Goal: Task Accomplishment & Management: Use online tool/utility

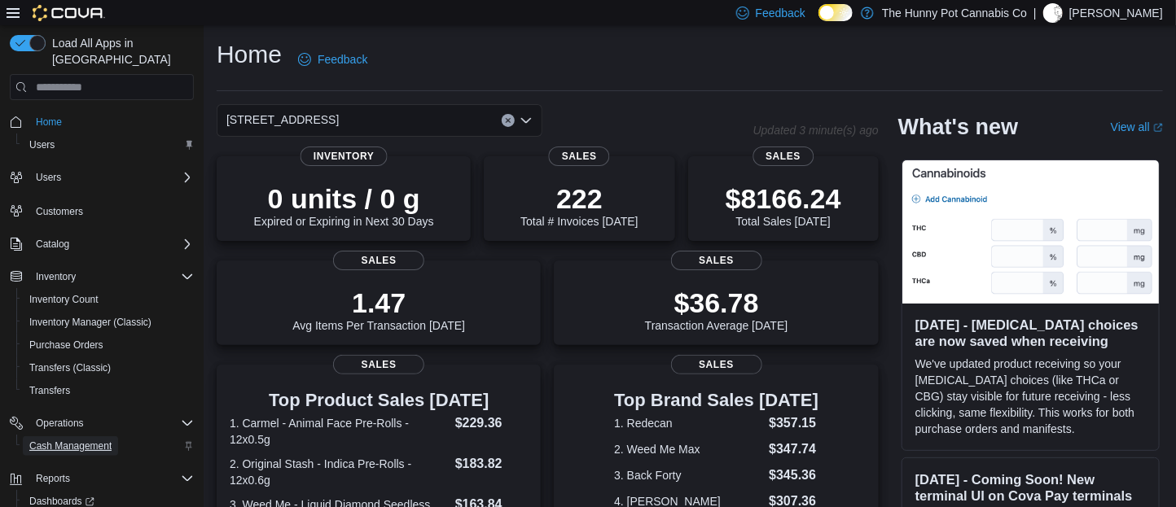
click at [71, 440] on span "Cash Management" at bounding box center [70, 446] width 82 height 13
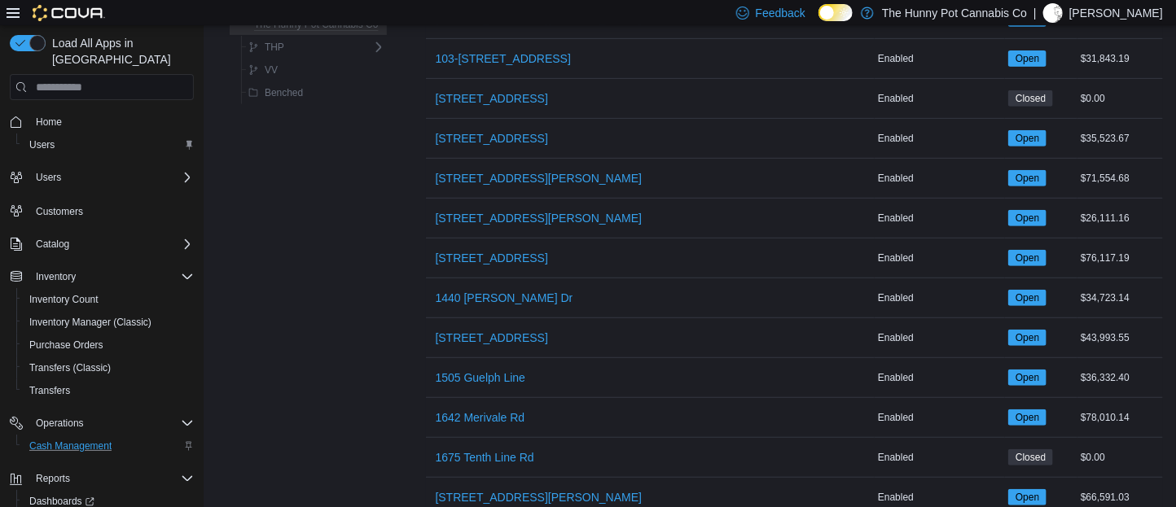
scroll to position [282, 0]
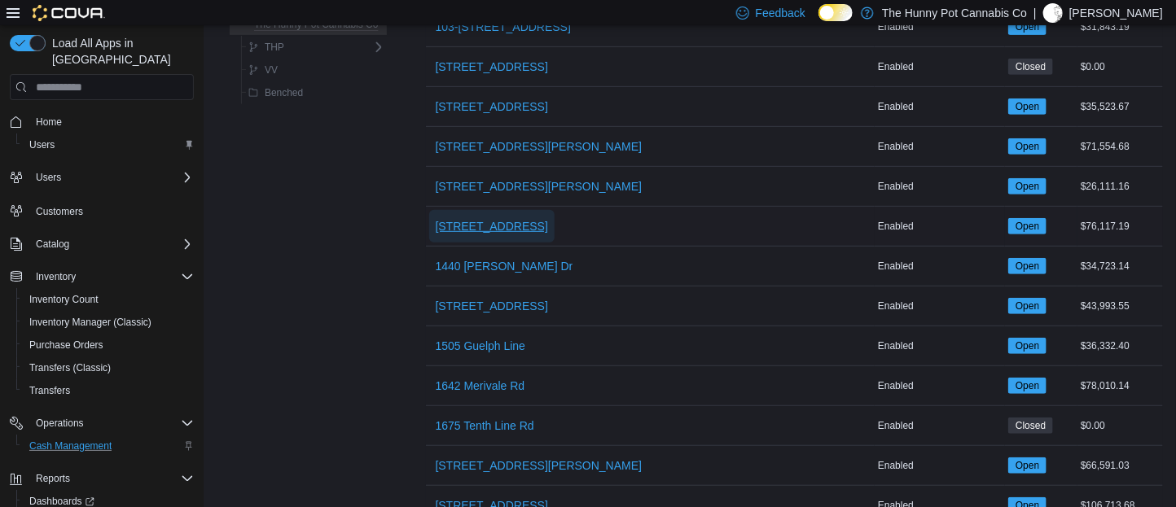
click at [491, 228] on span "[STREET_ADDRESS]" at bounding box center [492, 226] width 112 height 16
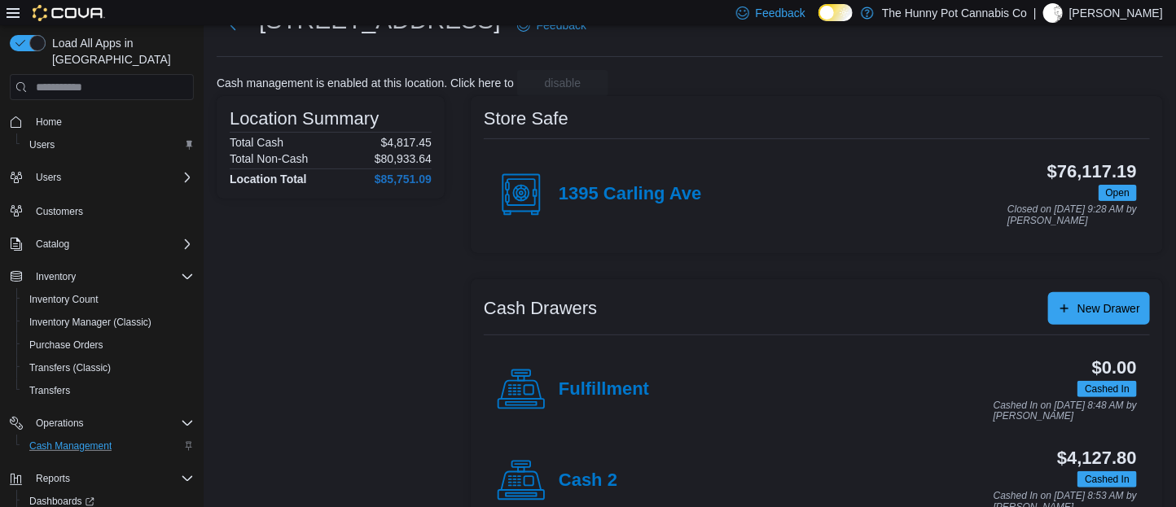
scroll to position [289, 0]
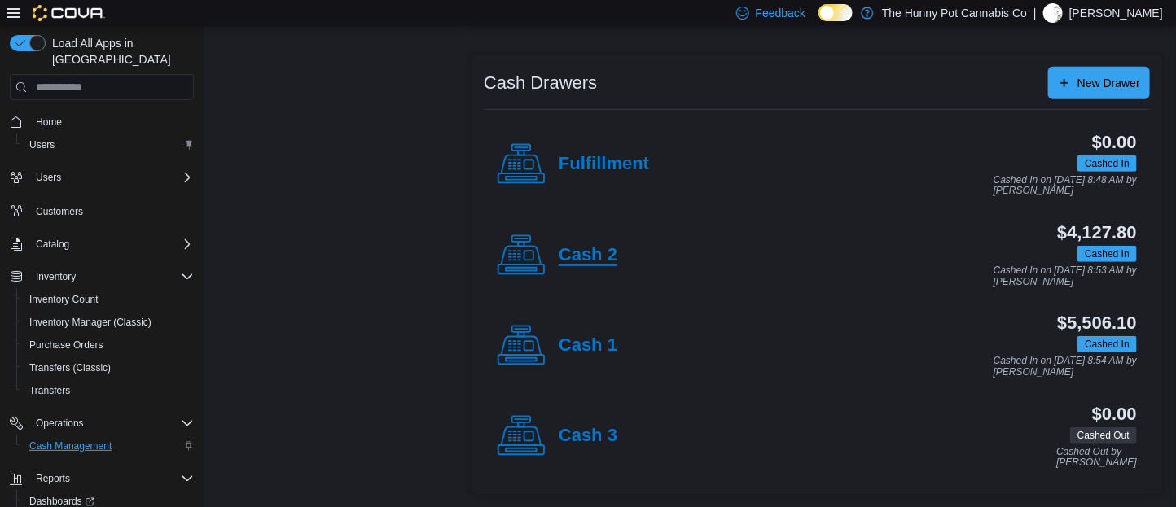
click at [576, 259] on h4 "Cash 2" at bounding box center [588, 255] width 59 height 21
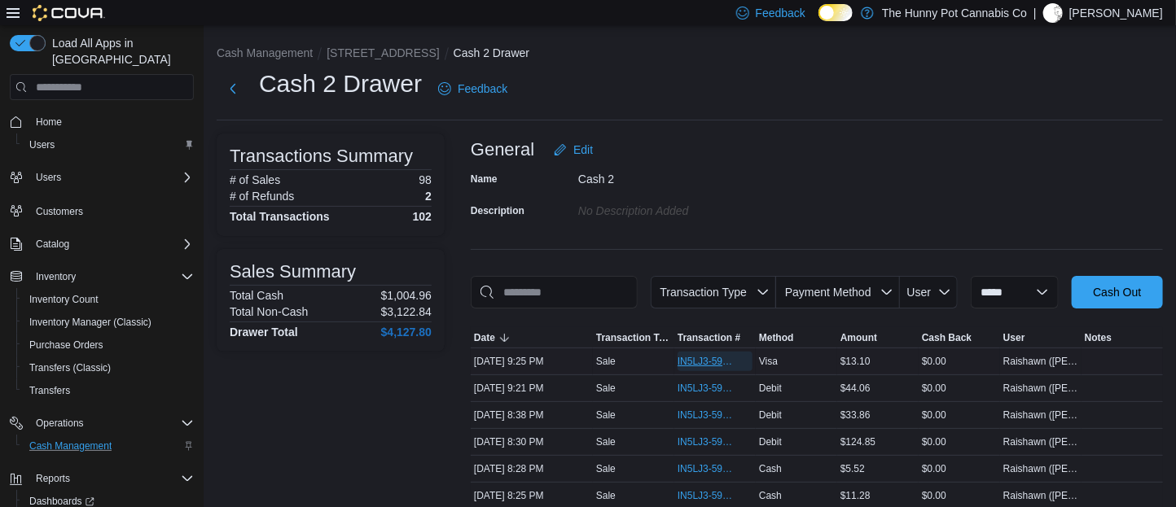
click at [705, 371] on span "IN5LJ3-5958169" at bounding box center [715, 362] width 75 height 20
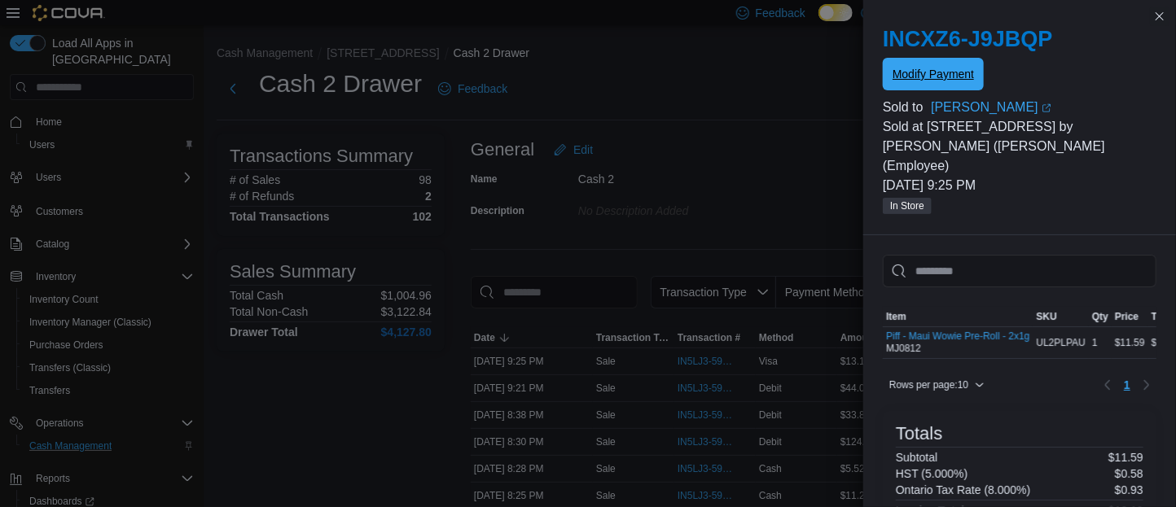
click at [947, 84] on span "Modify Payment" at bounding box center [933, 74] width 81 height 33
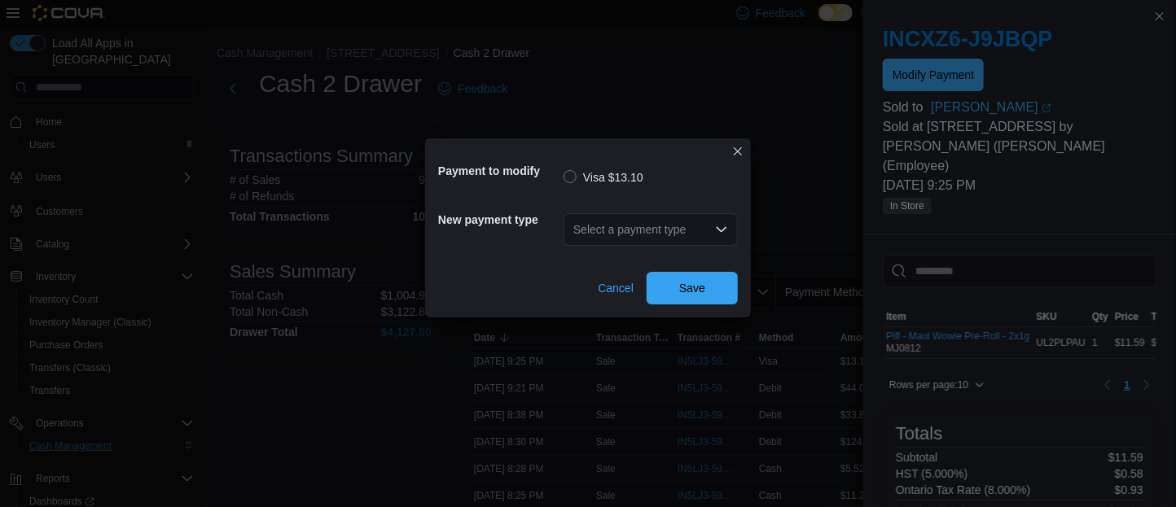
click at [683, 224] on div "Select a payment type" at bounding box center [651, 229] width 174 height 33
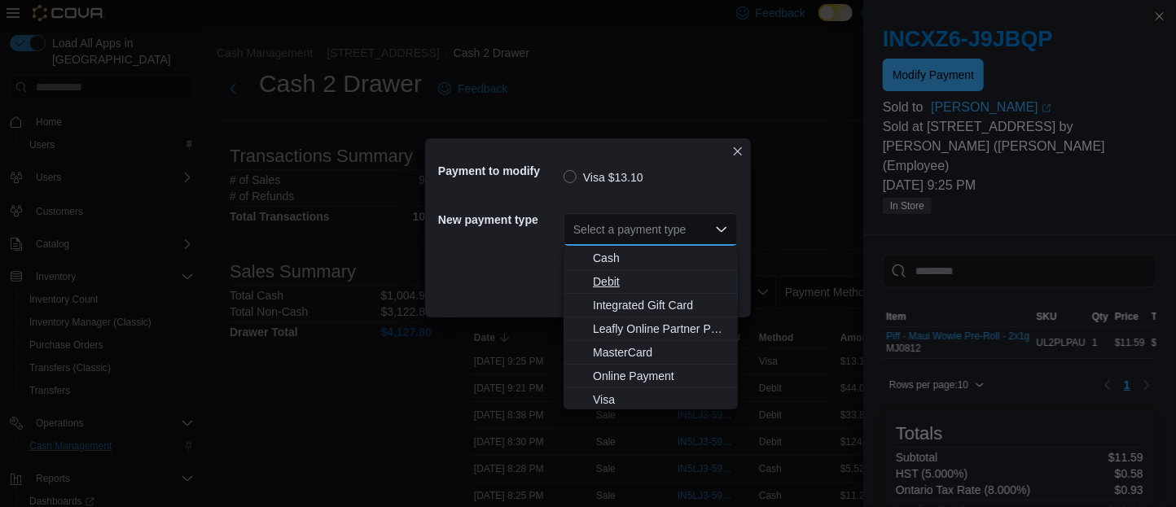
click at [606, 275] on span "Debit" at bounding box center [660, 282] width 135 height 16
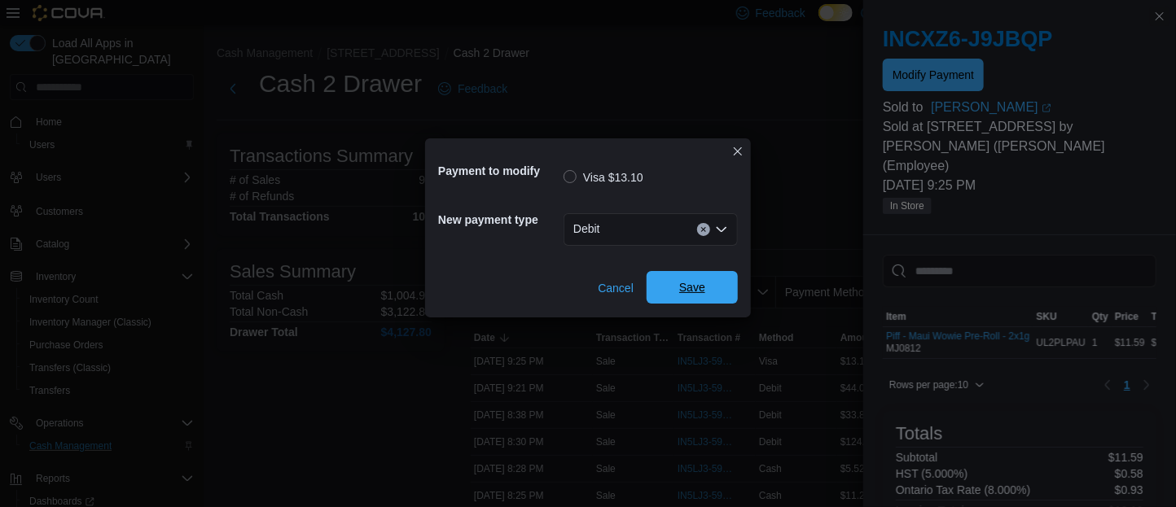
click at [670, 277] on span "Save" at bounding box center [693, 287] width 72 height 33
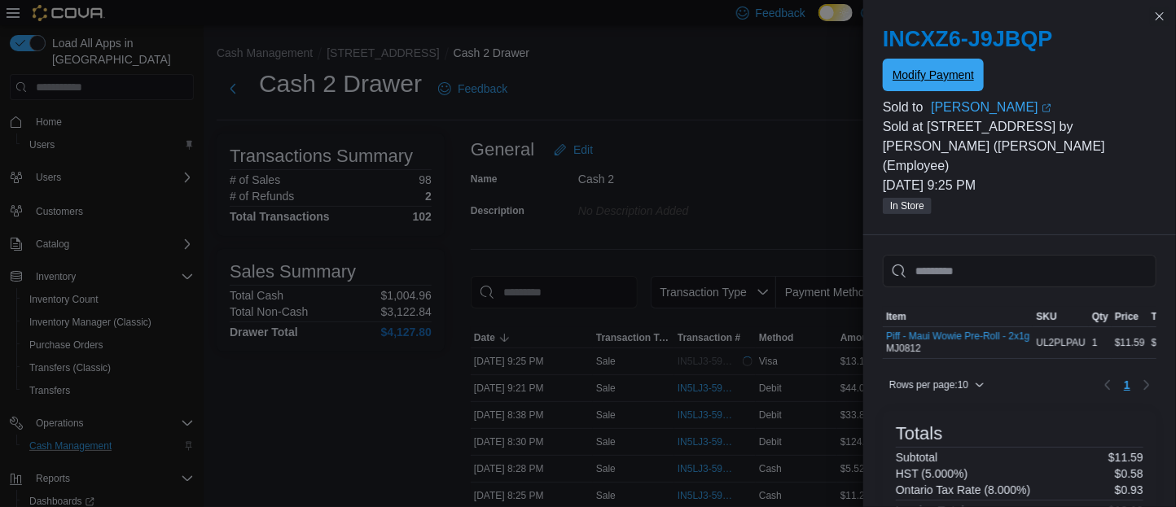
scroll to position [193, 0]
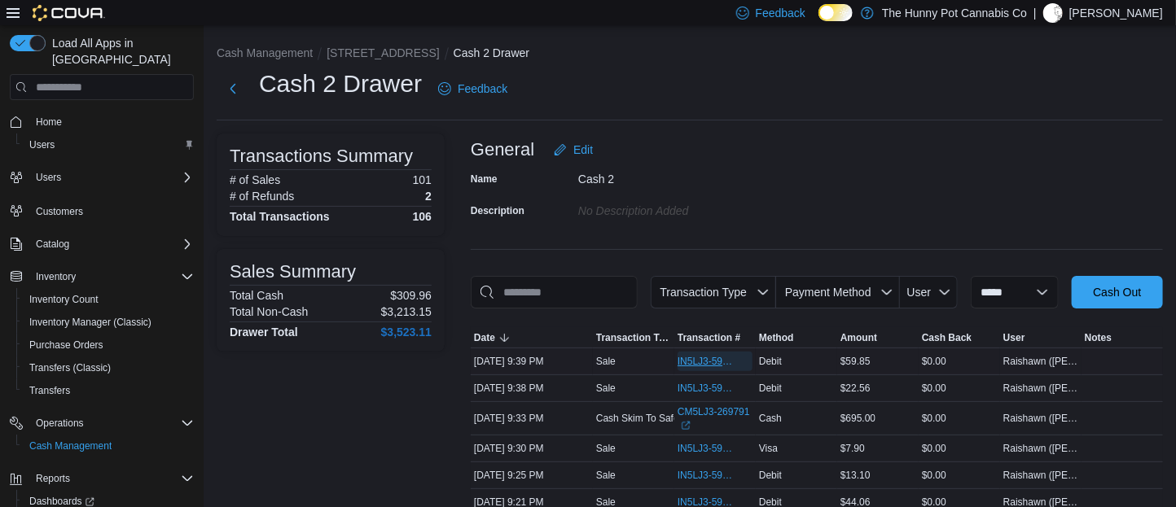
click at [691, 368] on span "IN5LJ3-5958283" at bounding box center [707, 361] width 59 height 13
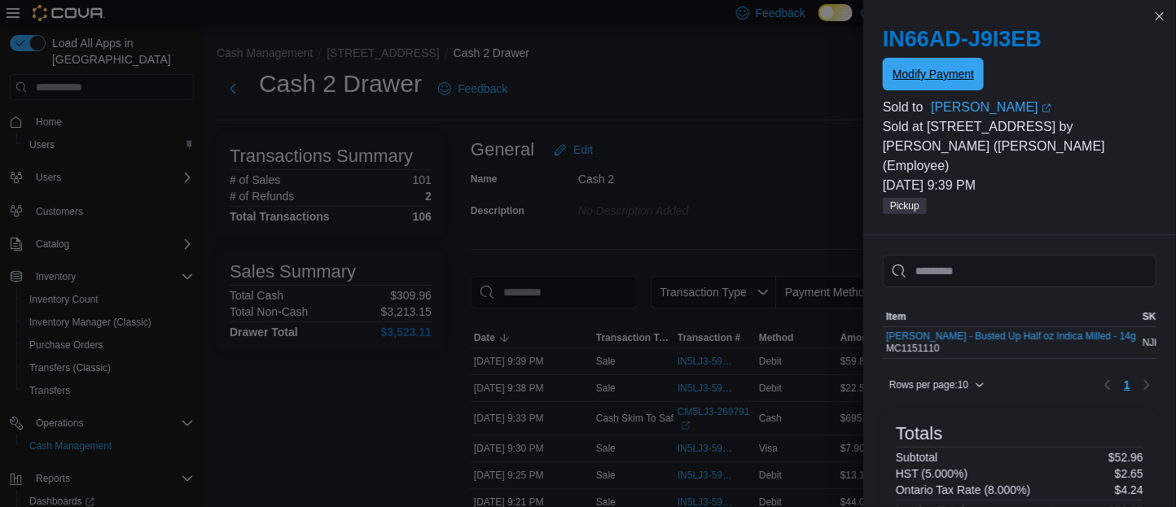
click at [917, 76] on span "Modify Payment" at bounding box center [933, 74] width 81 height 16
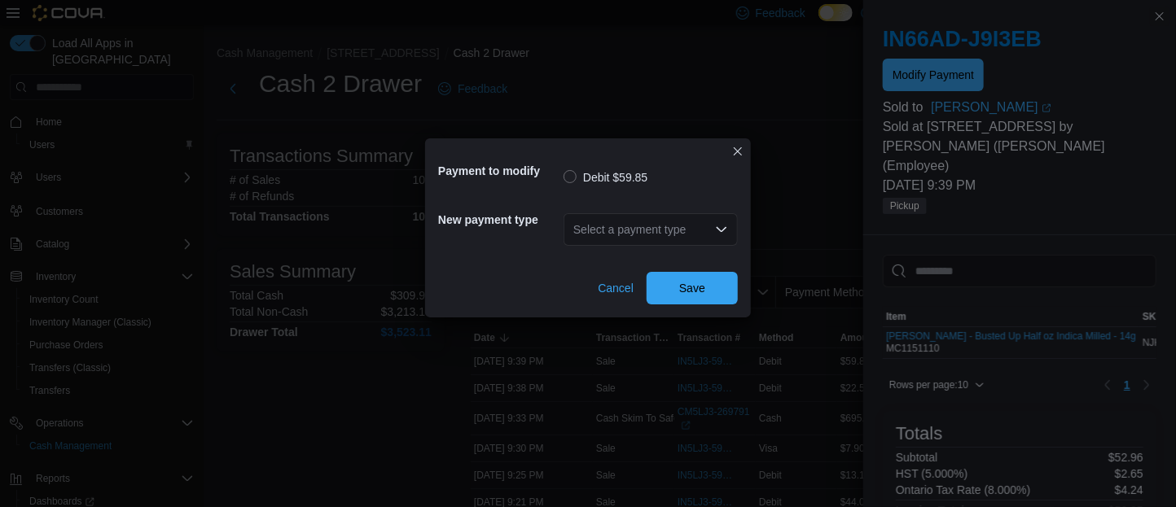
click at [625, 237] on div "Select a payment type" at bounding box center [651, 229] width 174 height 33
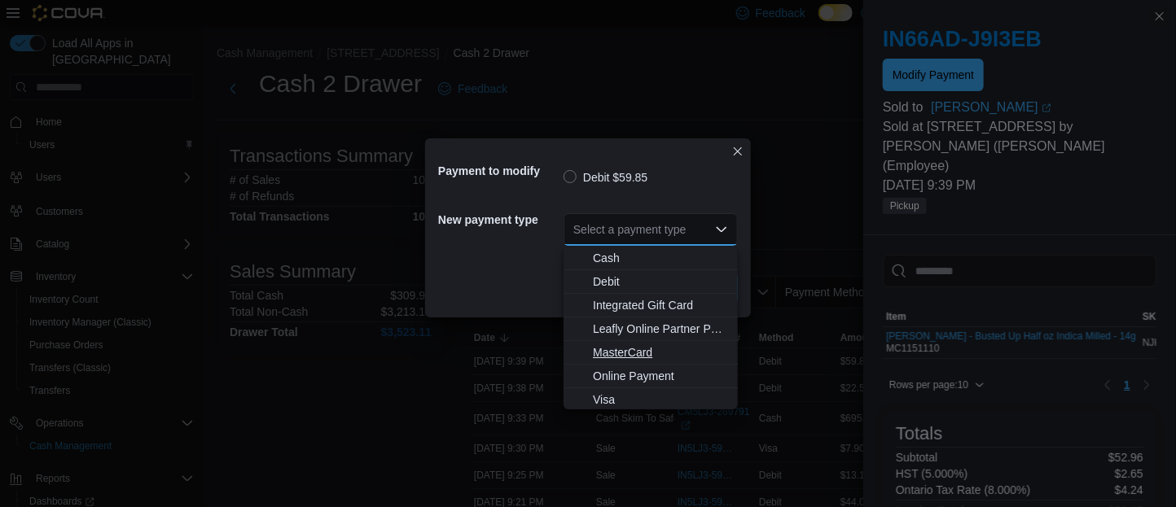
click at [611, 358] on span "MasterCard" at bounding box center [660, 353] width 135 height 16
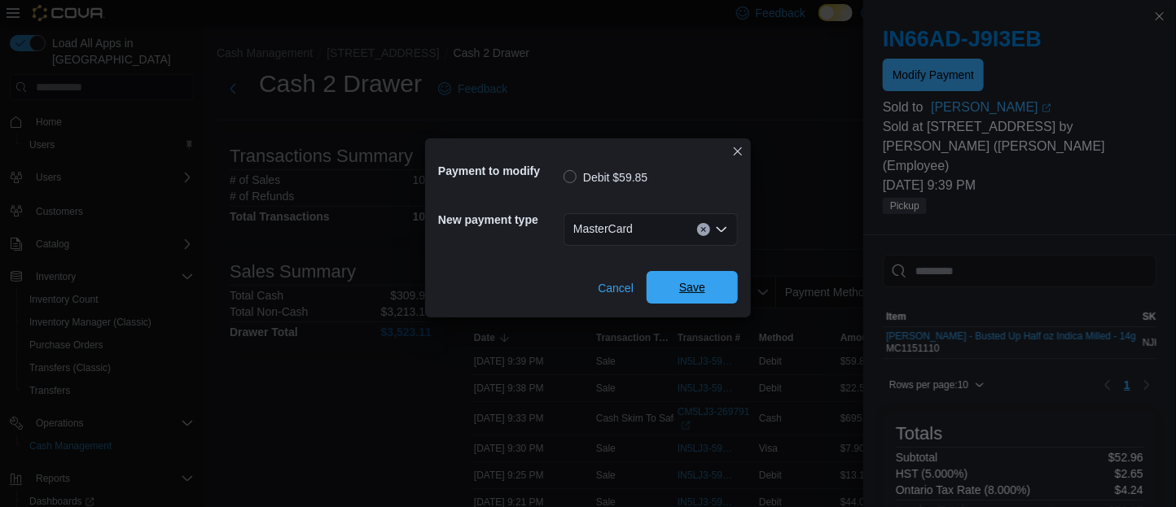
click at [674, 300] on span "Save" at bounding box center [693, 287] width 72 height 33
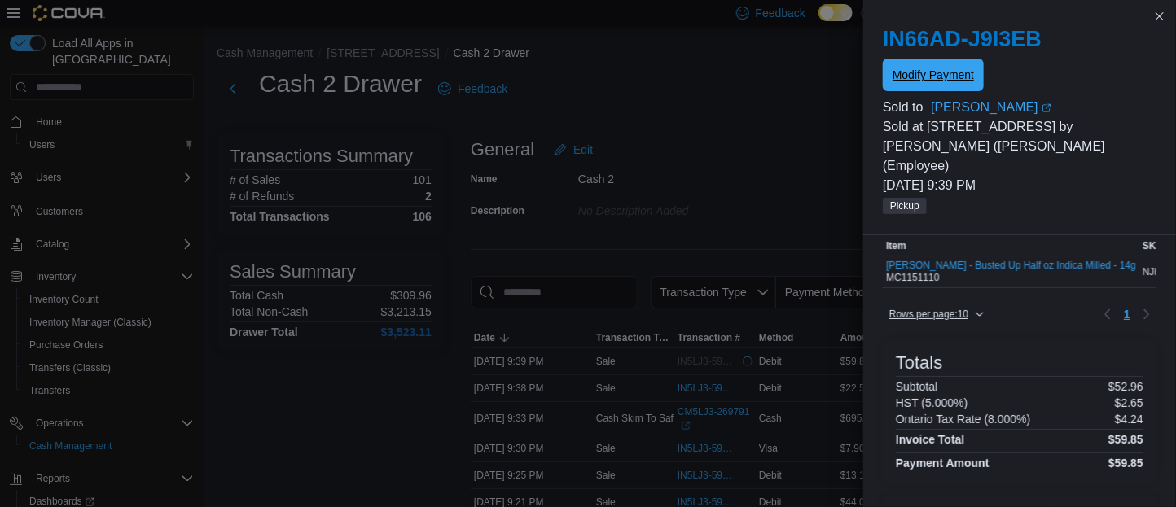
scroll to position [193, 0]
